Goal: Task Accomplishment & Management: Manage account settings

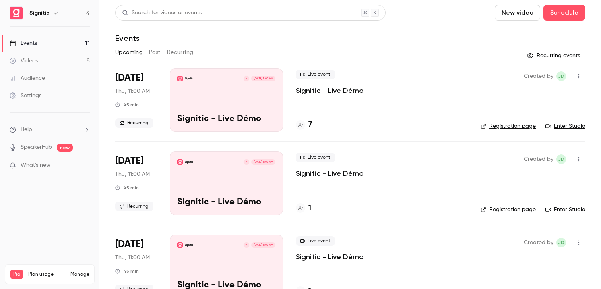
click at [289, 38] on div "Events" at bounding box center [350, 38] width 470 height 10
click at [421, 33] on div "Events" at bounding box center [350, 38] width 470 height 10
click at [307, 123] on div "7" at bounding box center [304, 125] width 16 height 11
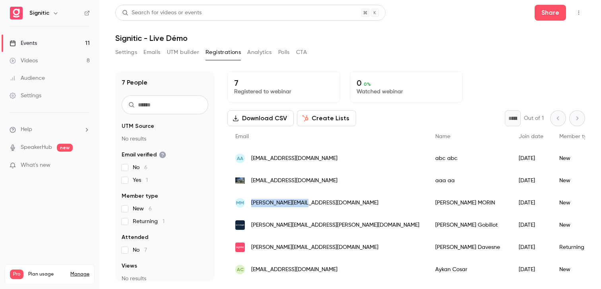
copy div "mathieu@mb-group.fr"
drag, startPoint x: 320, startPoint y: 202, endPoint x: 244, endPoint y: 206, distance: 76.8
click at [244, 206] on div "MM mathieu@mb-group.fr" at bounding box center [327, 203] width 200 height 22
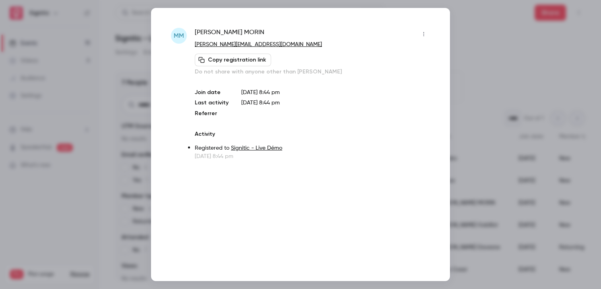
click at [259, 45] on p "mathieu@mb-group.fr" at bounding box center [312, 45] width 235 height 8
copy div "mathieu@mb-group.fr Copy registration link"
click at [484, 148] on div at bounding box center [300, 144] width 601 height 289
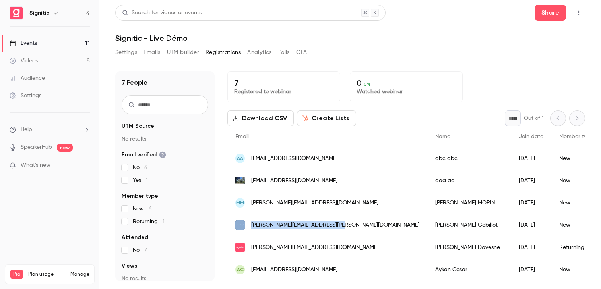
drag, startPoint x: 337, startPoint y: 226, endPoint x: 248, endPoint y: 219, distance: 89.4
click at [248, 219] on div "camille.gobillot@sideangels.com" at bounding box center [327, 225] width 200 height 22
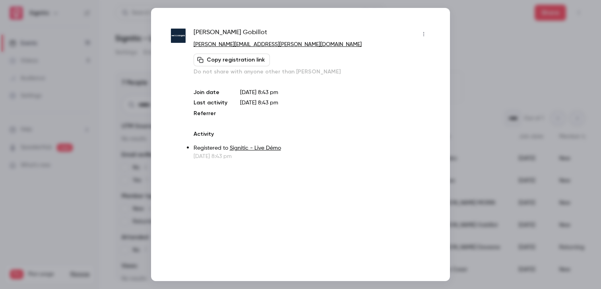
click at [287, 44] on p "camille.gobillot@sideangels.com" at bounding box center [312, 45] width 237 height 8
copy div "camille.gobillot@sideangels.com Copy registration link"
